Goal: Use online tool/utility: Utilize a website feature to perform a specific function

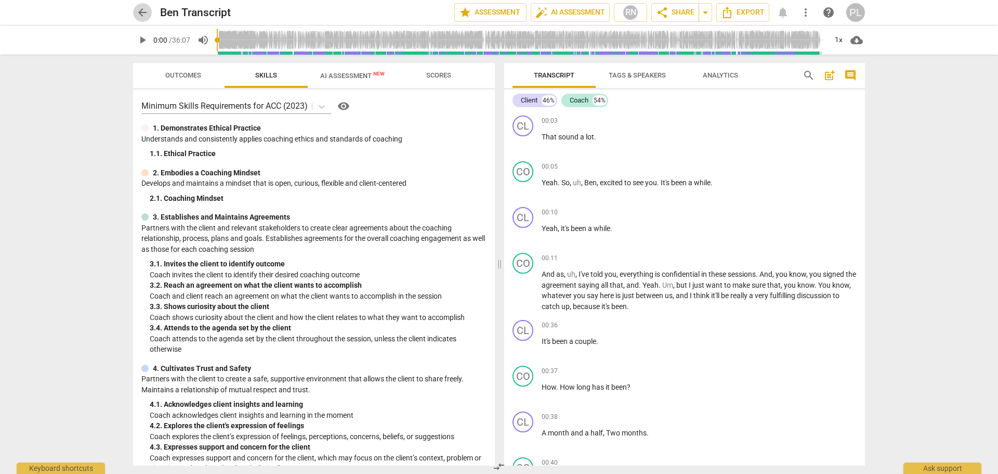
click at [139, 15] on span "arrow_back" at bounding box center [142, 12] width 12 height 12
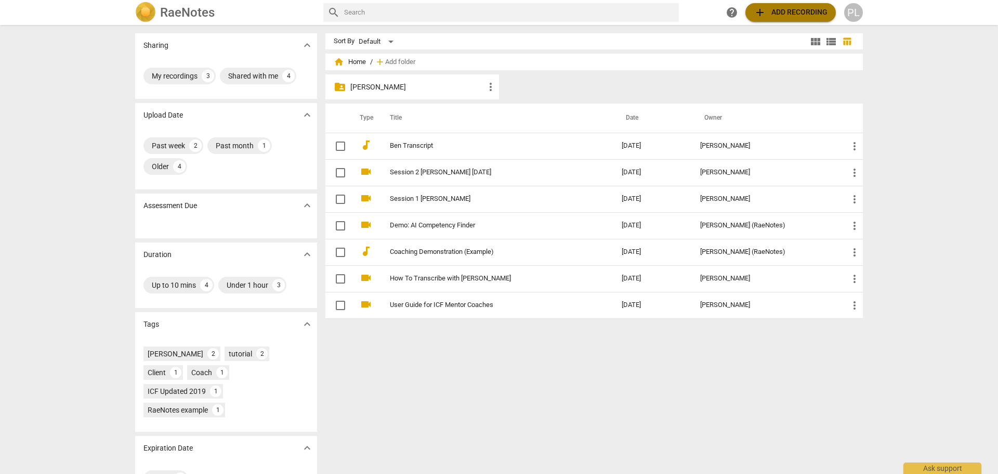
click at [788, 13] on span "add Add recording" at bounding box center [791, 12] width 74 height 12
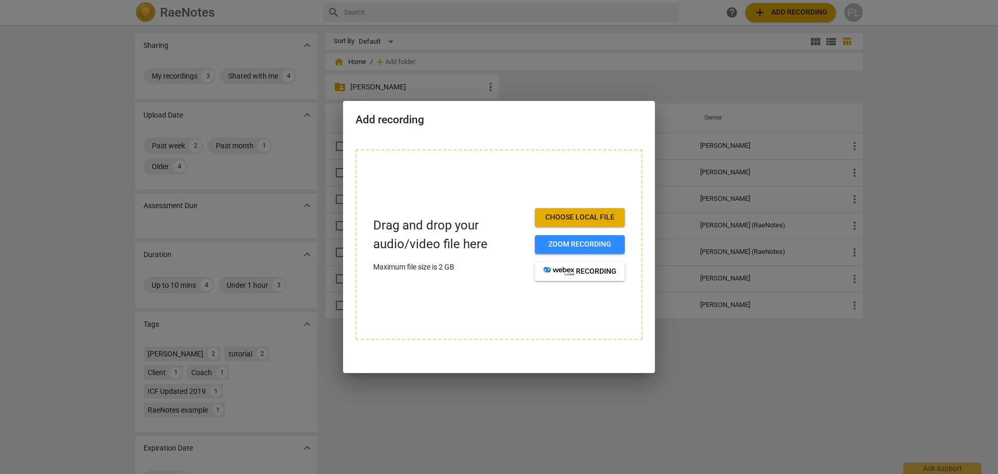
click at [572, 220] on span "Choose local file" at bounding box center [579, 217] width 73 height 10
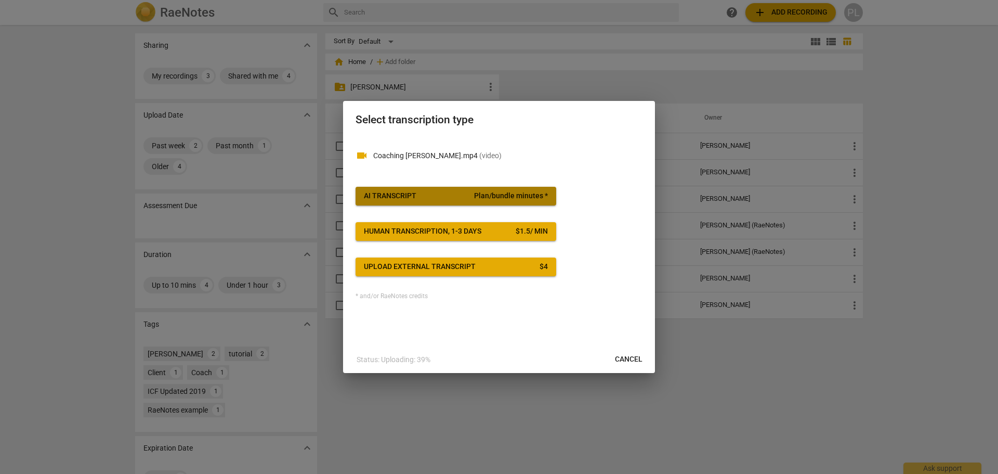
click at [424, 193] on span "AI Transcript Plan/bundle minutes *" at bounding box center [456, 196] width 184 height 10
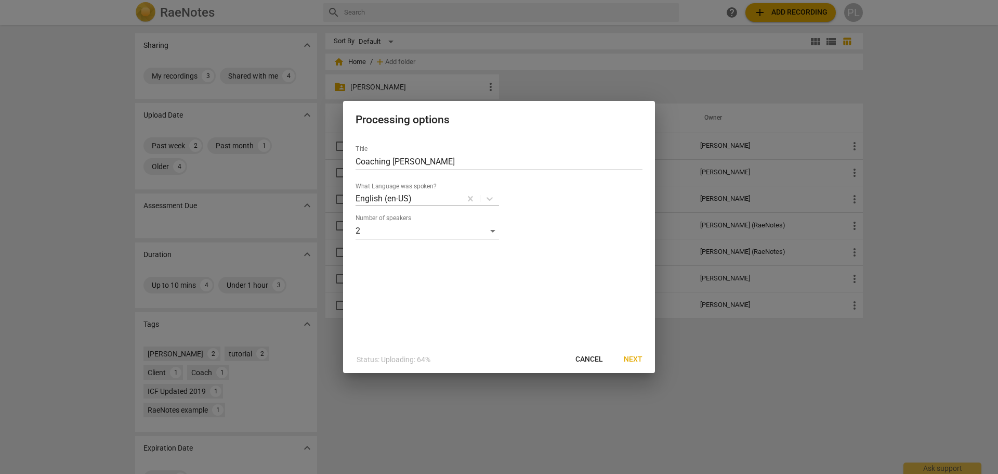
click at [636, 359] on span "Next" at bounding box center [633, 359] width 19 height 10
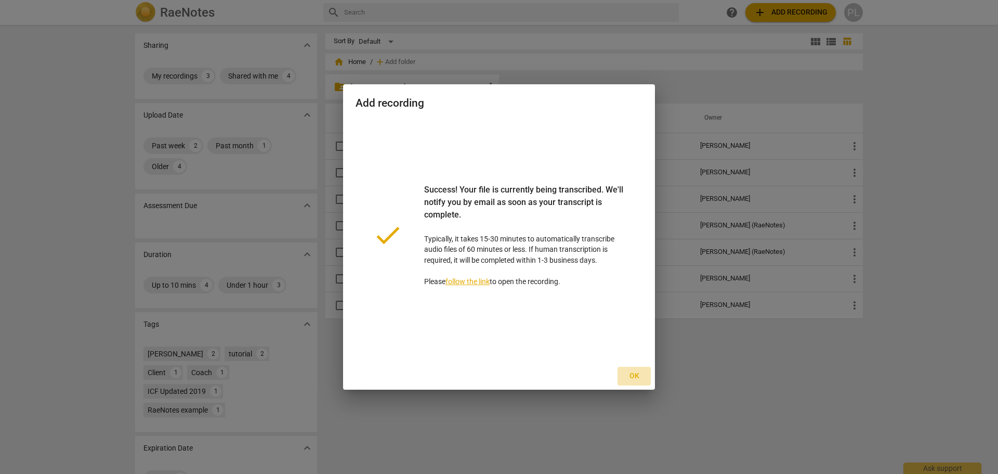
drag, startPoint x: 632, startPoint y: 376, endPoint x: 630, endPoint y: 371, distance: 5.4
click at [632, 376] on span "Ok" at bounding box center [634, 376] width 17 height 10
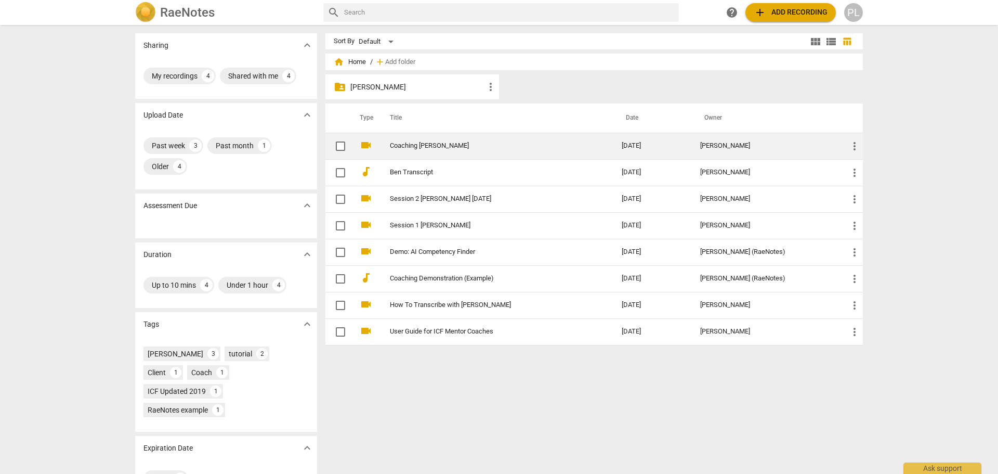
click at [408, 147] on link "Coaching Troy" at bounding box center [487, 146] width 194 height 8
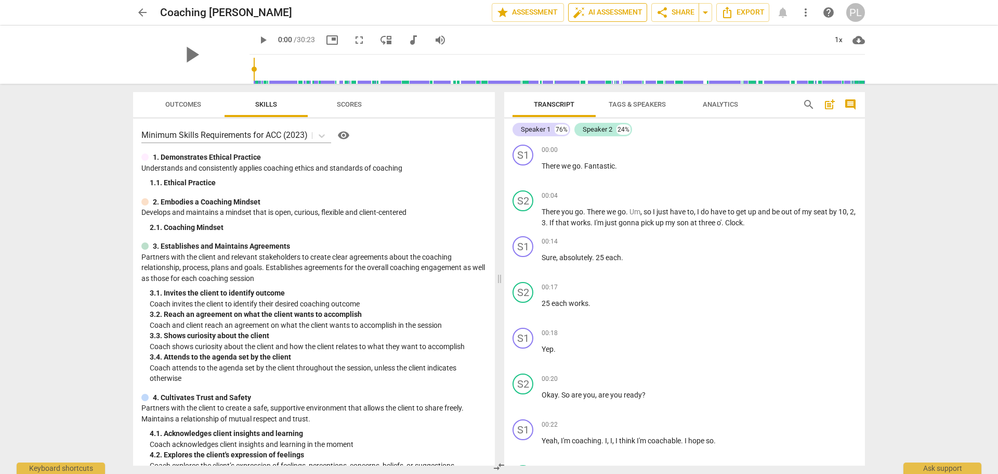
click at [605, 10] on span "auto_fix_high AI Assessment" at bounding box center [608, 12] width 70 height 12
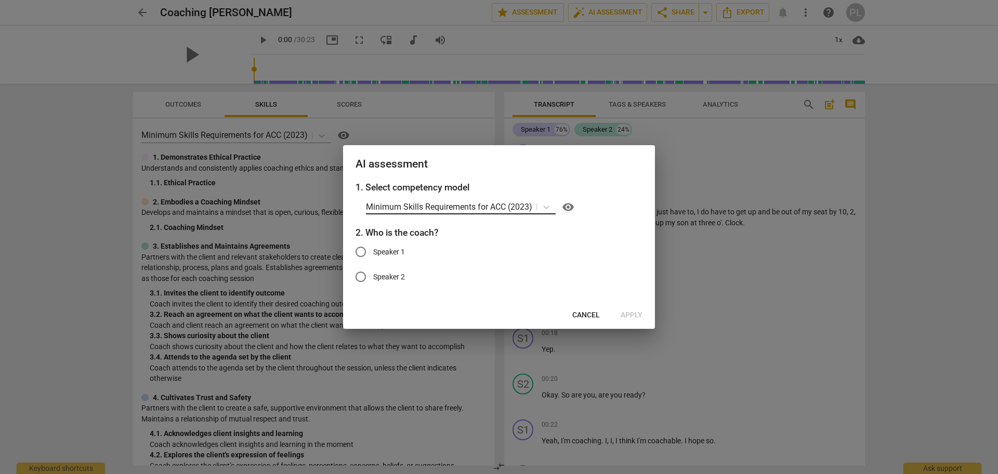
click at [472, 212] on p "Minimum Skills Requirements for ACC (2023)" at bounding box center [449, 207] width 166 height 12
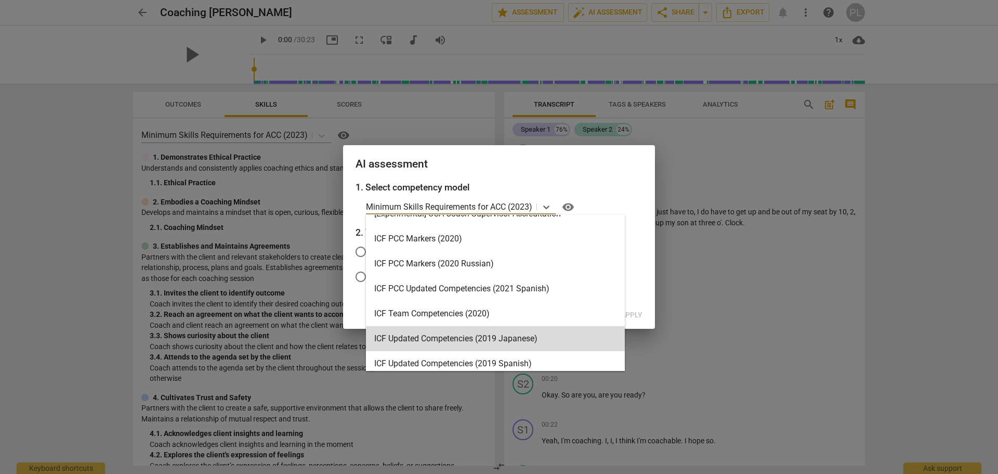
scroll to position [52, 0]
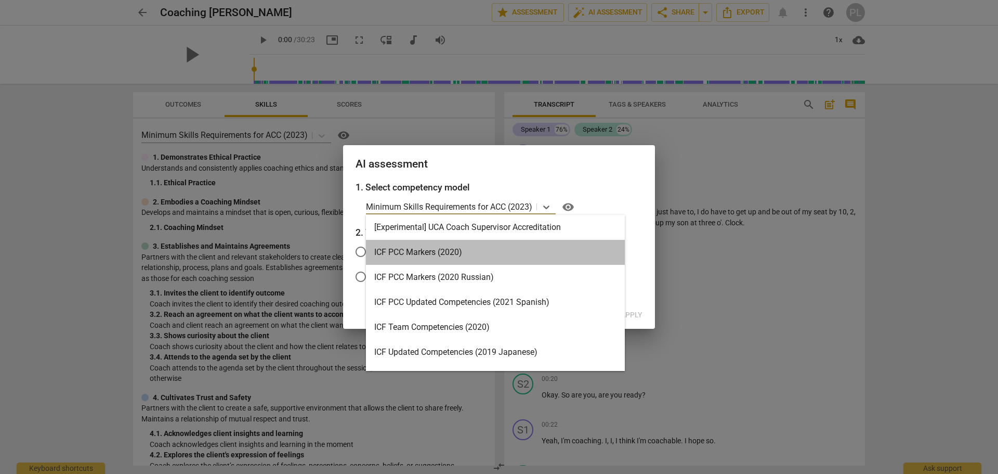
click at [440, 254] on div "ICF PCC Markers (2020)" at bounding box center [495, 252] width 259 height 25
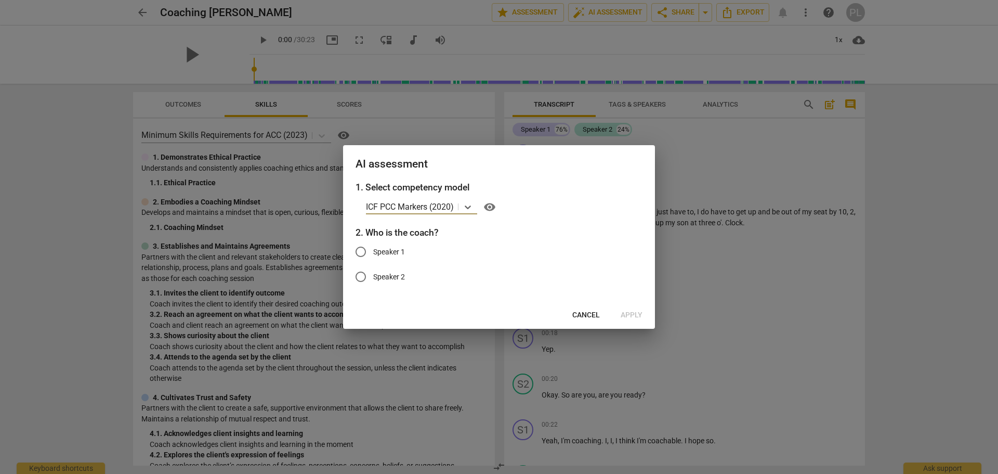
click at [444, 207] on p "ICF PCC Markers (2020)" at bounding box center [410, 207] width 88 height 12
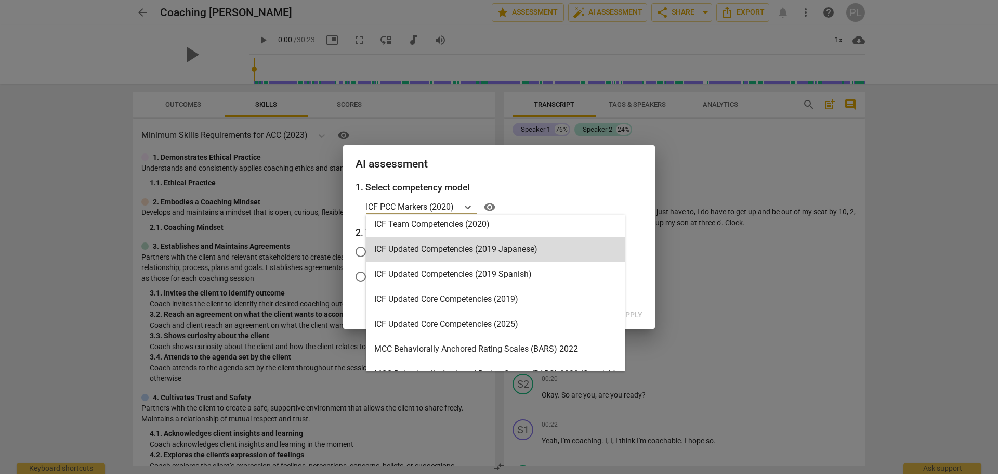
scroll to position [156, 0]
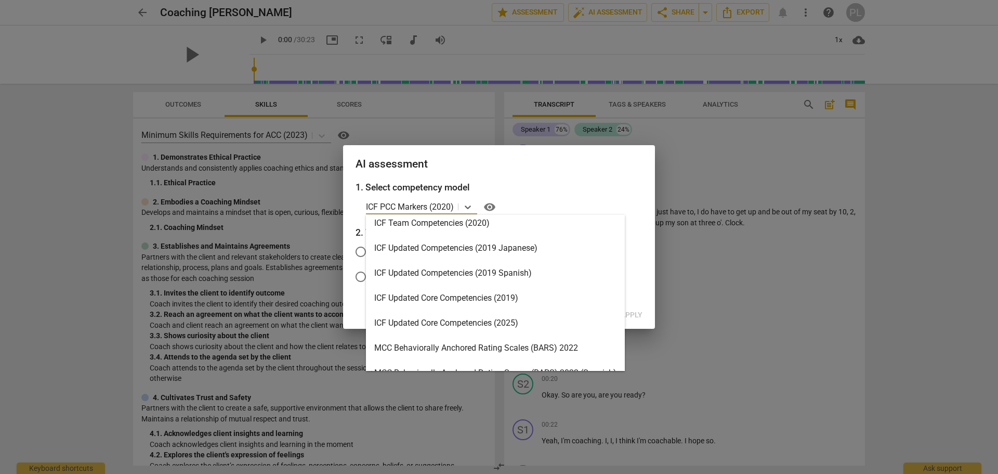
click at [463, 322] on div "ICF Updated Core Competencies (2025)" at bounding box center [495, 322] width 259 height 25
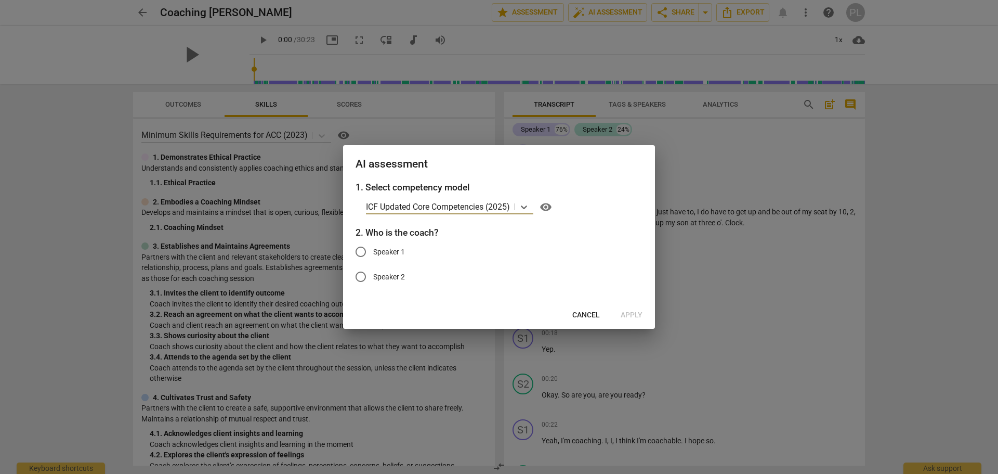
click at [585, 311] on span "Cancel" at bounding box center [586, 315] width 28 height 10
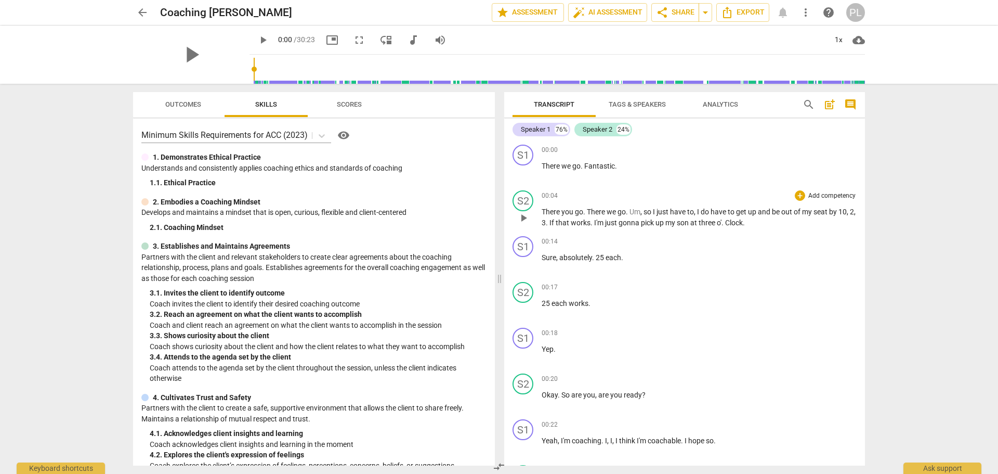
click at [528, 218] on span "play_arrow" at bounding box center [523, 218] width 12 height 12
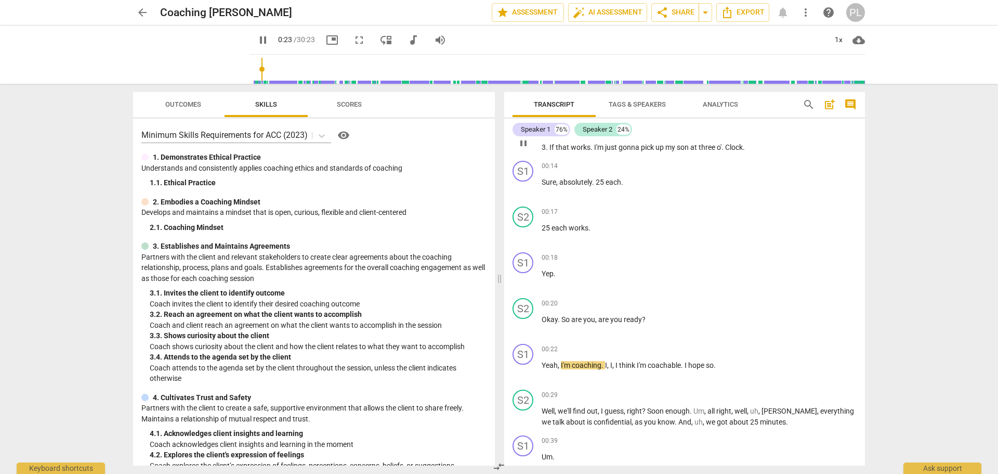
scroll to position [104, 0]
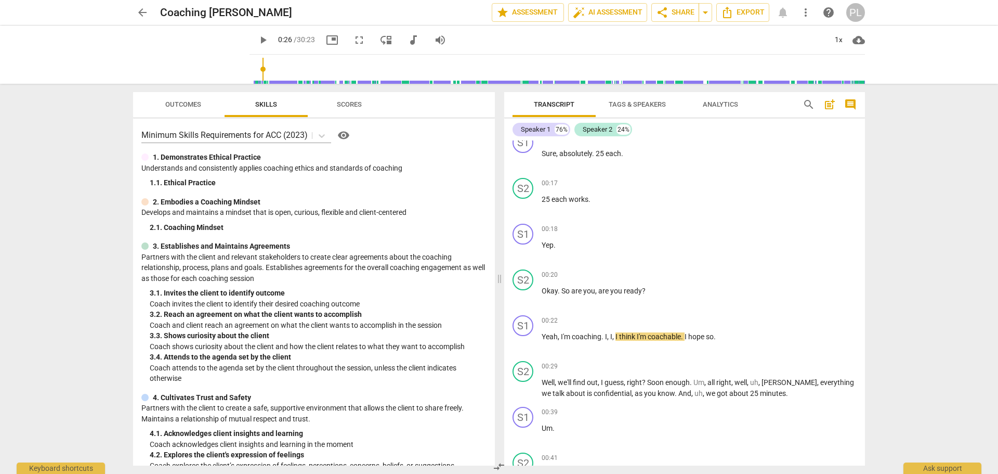
type input "27"
click at [606, 11] on span "auto_fix_high AI Assessment" at bounding box center [608, 12] width 70 height 12
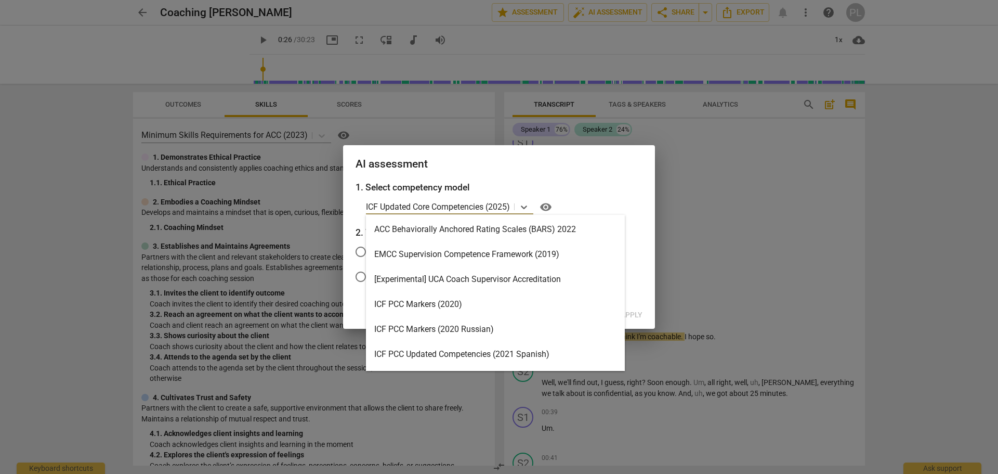
click at [485, 207] on p "ICF Updated Core Competencies (2025)" at bounding box center [438, 207] width 144 height 12
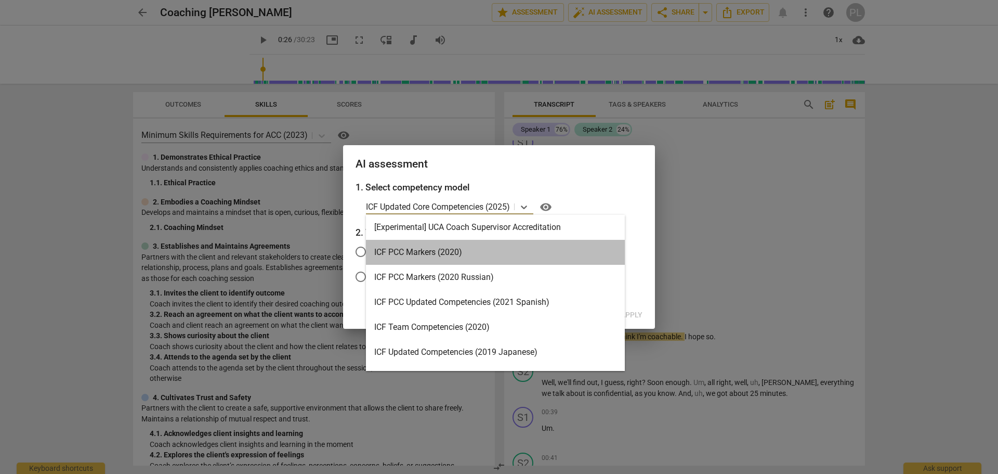
click at [438, 253] on div "ICF PCC Markers (2020)" at bounding box center [495, 252] width 259 height 25
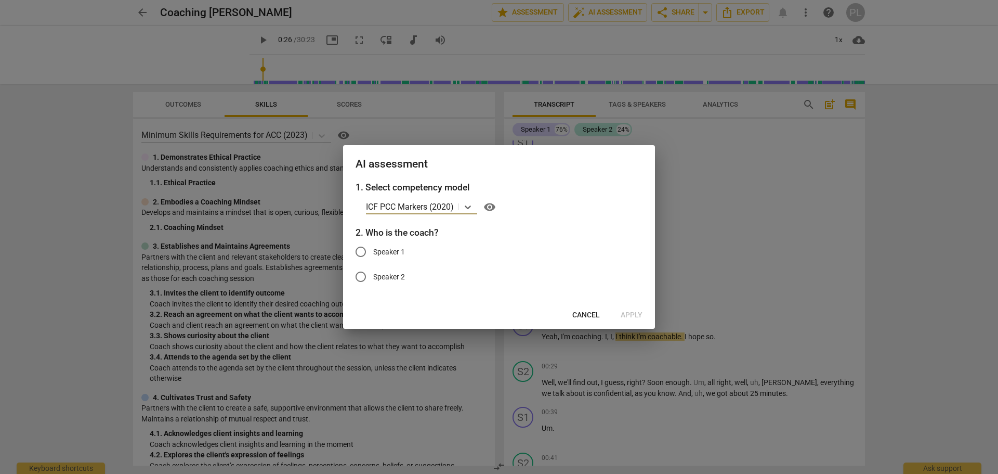
click at [451, 207] on p "ICF PCC Markers (2020)" at bounding box center [410, 207] width 88 height 12
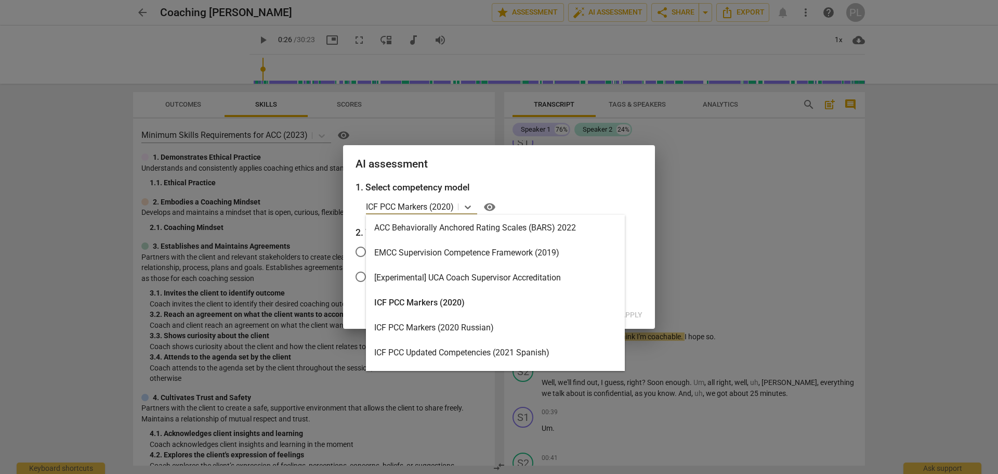
scroll to position [0, 0]
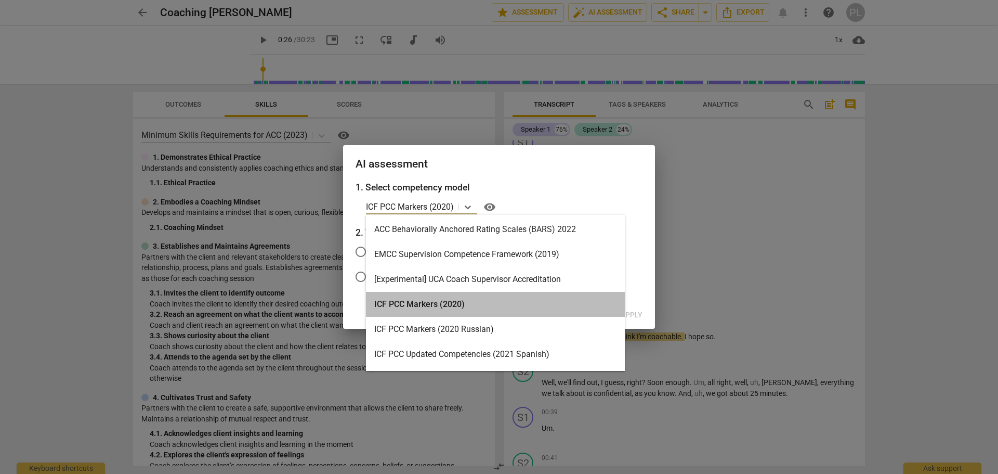
click at [434, 305] on div "ICF PCC Markers (2020)" at bounding box center [495, 304] width 259 height 25
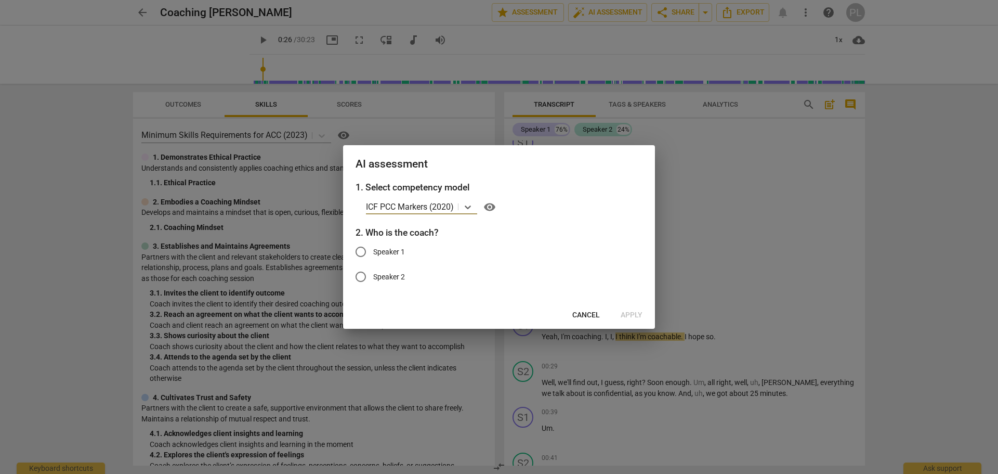
click at [383, 278] on span "Speaker 2" at bounding box center [389, 276] width 32 height 11
click at [373, 278] on input "Speaker 2" at bounding box center [360, 276] width 25 height 25
radio input "true"
click at [630, 317] on span "Apply" at bounding box center [632, 315] width 22 height 10
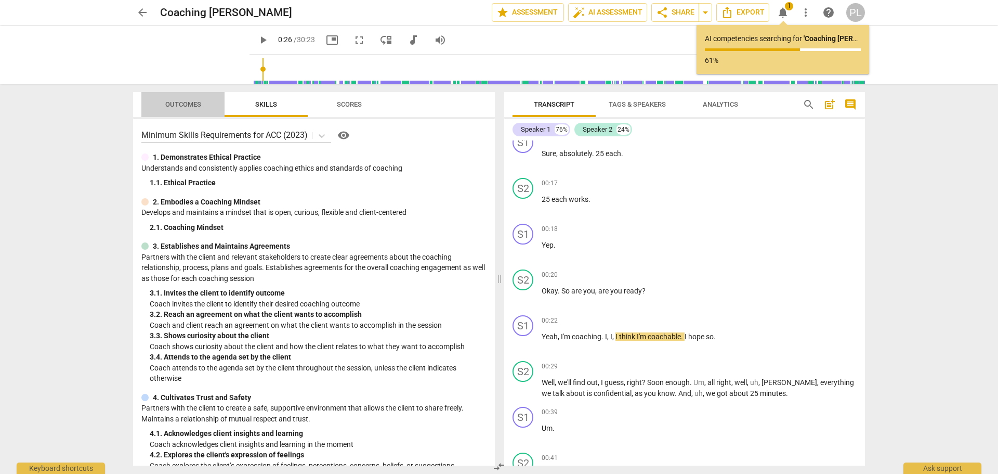
click at [178, 102] on span "Outcomes" at bounding box center [183, 104] width 36 height 8
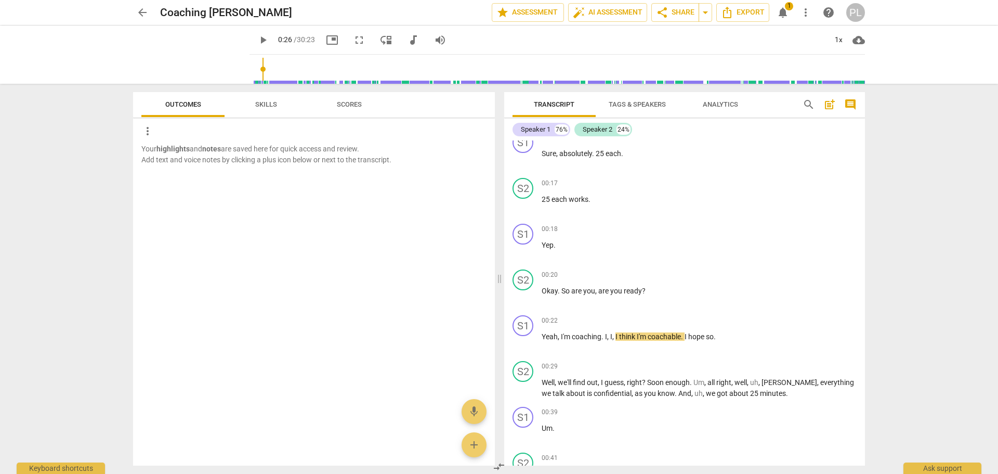
click at [267, 103] on span "Skills" at bounding box center [266, 104] width 22 height 8
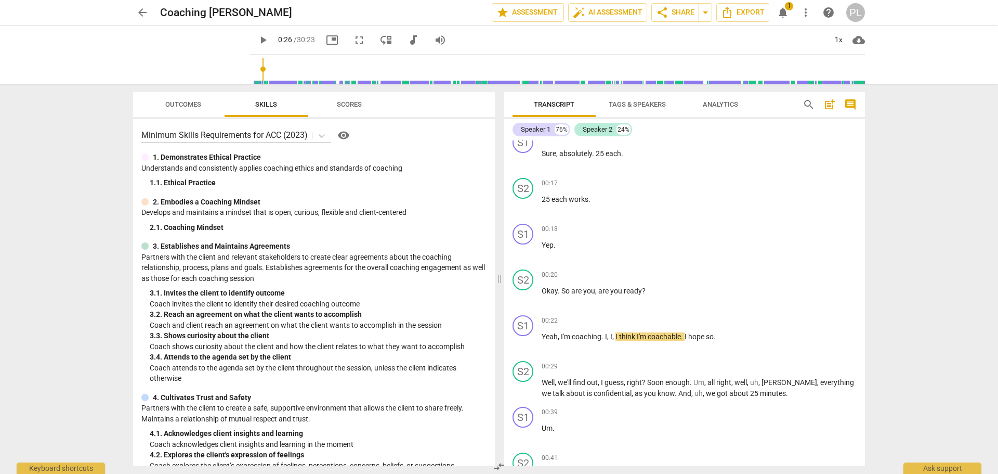
click at [719, 106] on span "Analytics" at bounding box center [720, 104] width 35 height 8
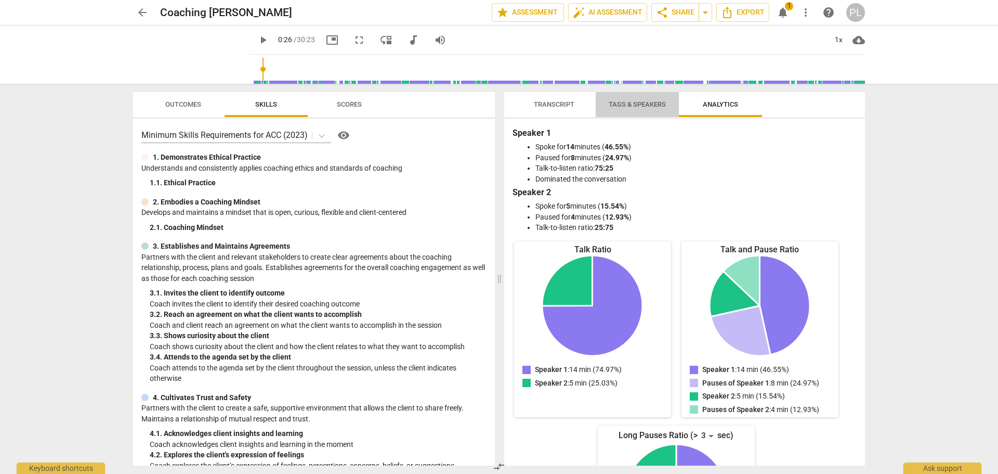
click at [628, 103] on span "Tags & Speakers" at bounding box center [637, 104] width 57 height 8
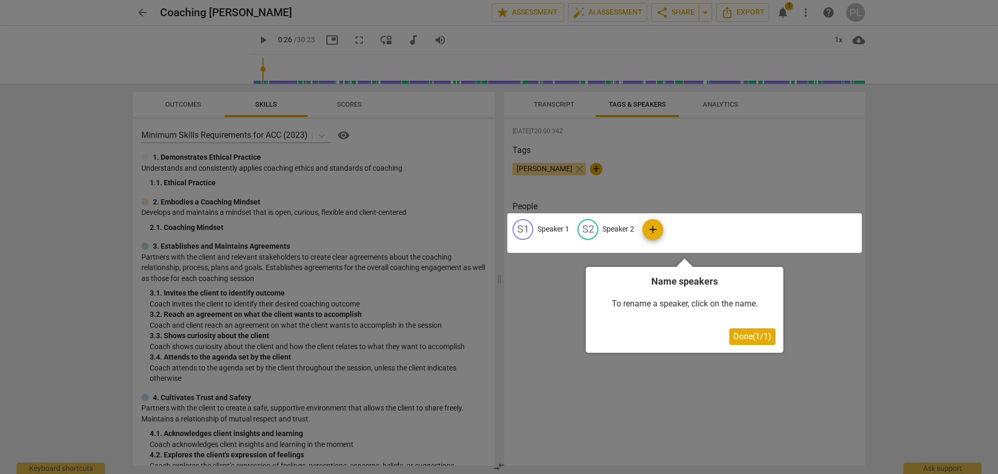
click at [749, 337] on span "Done ( 1 / 1 )" at bounding box center [753, 336] width 38 height 10
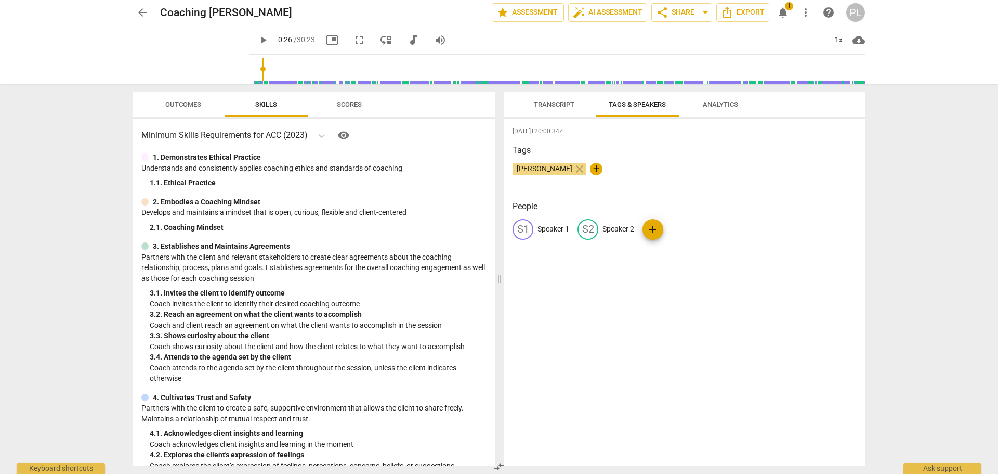
click at [548, 106] on span "Transcript" at bounding box center [554, 104] width 41 height 8
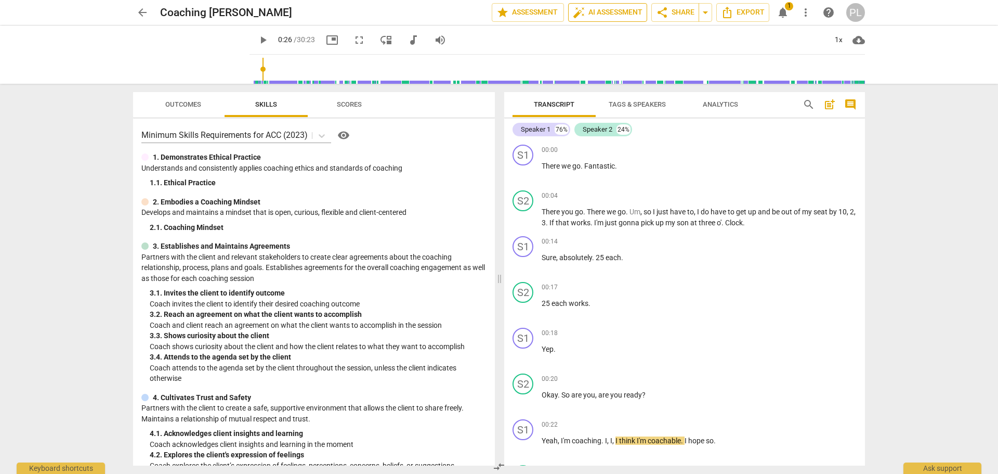
click at [614, 10] on span "auto_fix_high AI Assessment" at bounding box center [608, 12] width 70 height 12
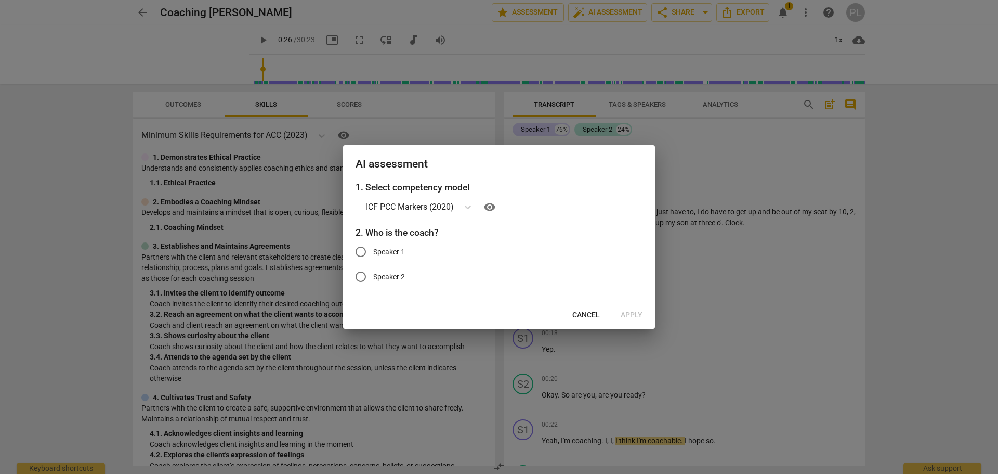
click at [585, 313] on span "Cancel" at bounding box center [586, 315] width 28 height 10
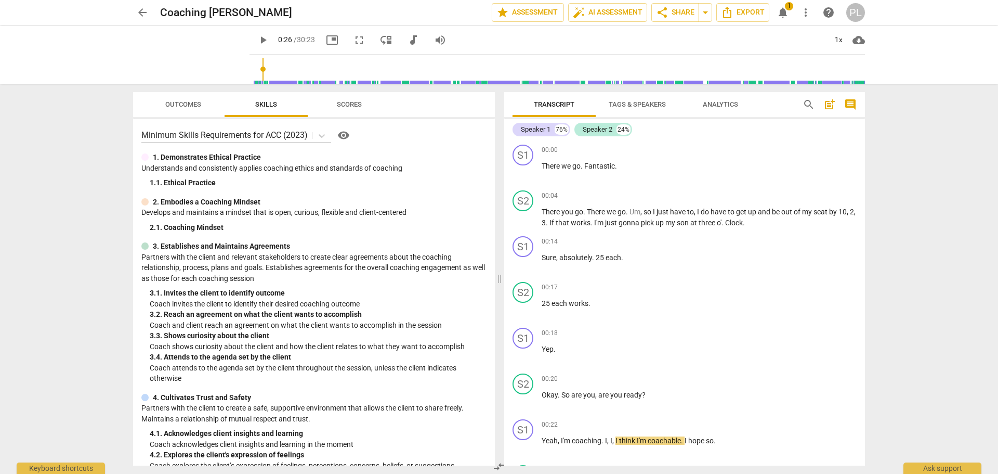
click at [779, 16] on span "notifications" at bounding box center [783, 12] width 12 height 12
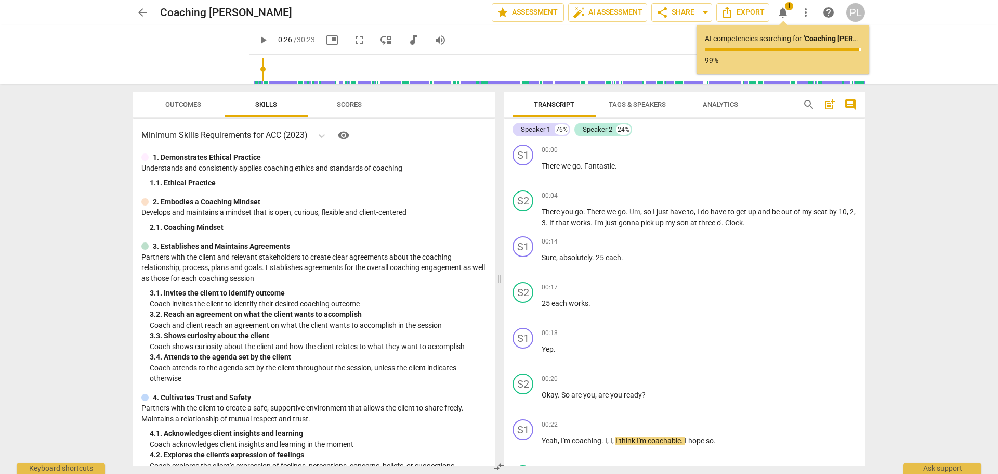
type input "27"
